Goal: Information Seeking & Learning: Learn about a topic

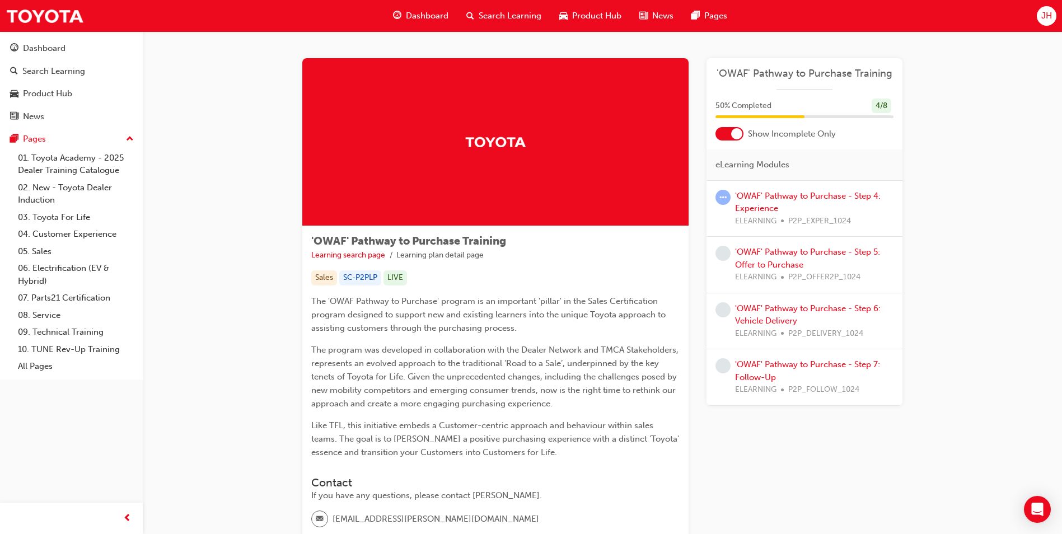
click at [831, 120] on div "50 % Completed 4 / 8" at bounding box center [805, 113] width 196 height 29
click at [831, 117] on div at bounding box center [805, 116] width 178 height 3
click at [812, 108] on div "50 % Completed 4 / 8" at bounding box center [805, 106] width 178 height 15
click at [796, 119] on div "50 % Completed 4 / 8" at bounding box center [805, 113] width 196 height 29
click at [800, 198] on link "'OWAF' Pathway to Purchase - Step 4: Experience" at bounding box center [808, 202] width 146 height 23
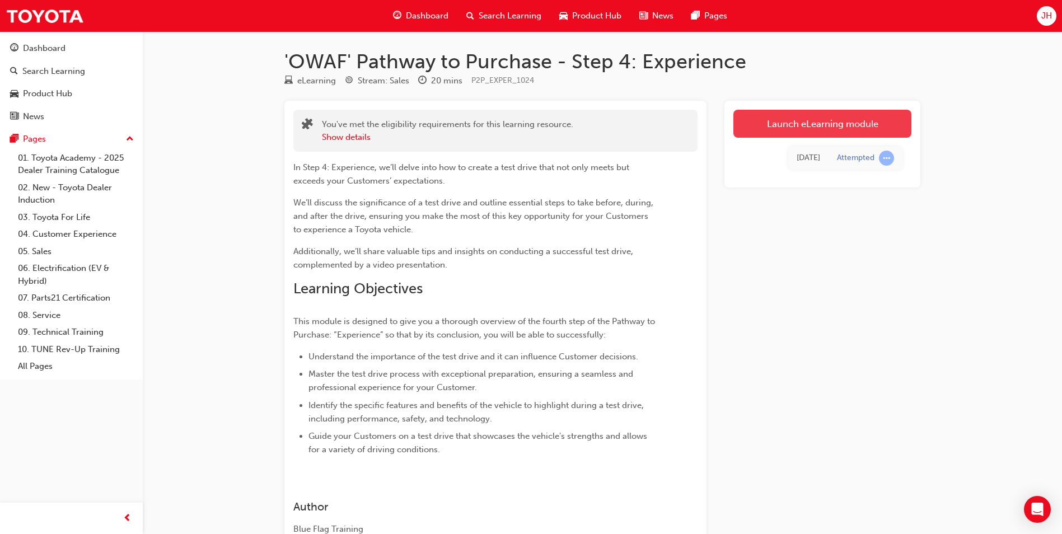
click at [813, 123] on link "Launch eLearning module" at bounding box center [823, 124] width 178 height 28
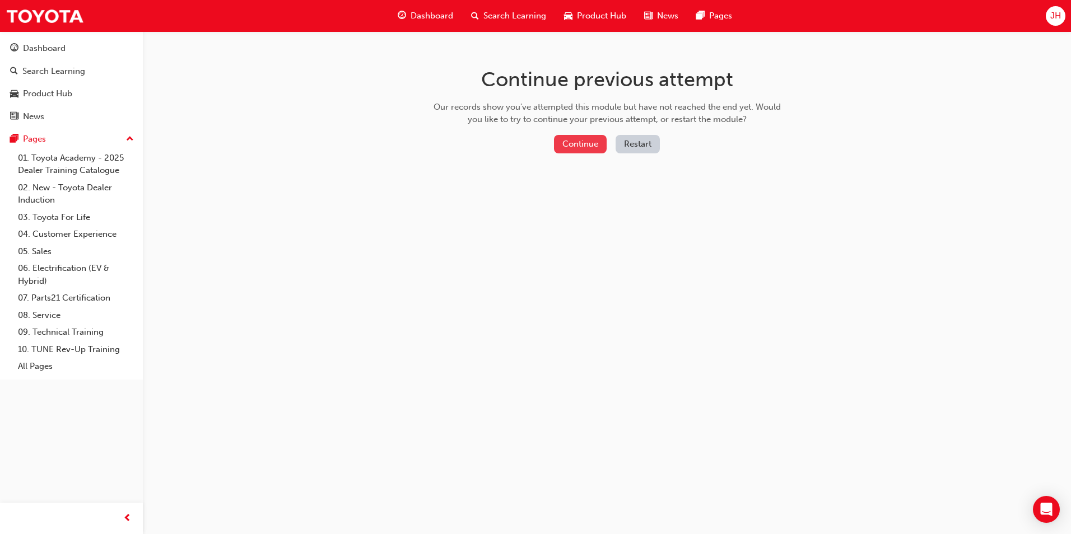
click at [589, 152] on button "Continue" at bounding box center [580, 144] width 53 height 18
